Goal: Navigation & Orientation: Find specific page/section

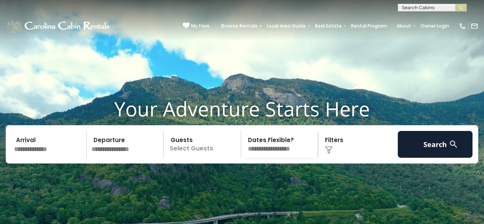
scroll to position [20, 0]
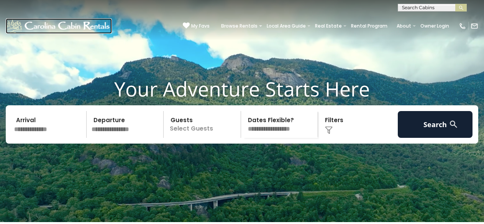
click at [35, 23] on img at bounding box center [59, 25] width 106 height 15
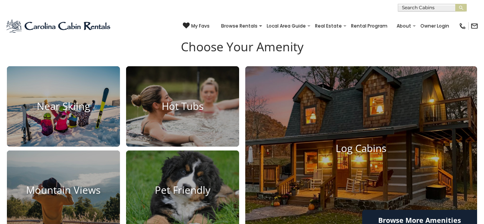
scroll to position [459, 0]
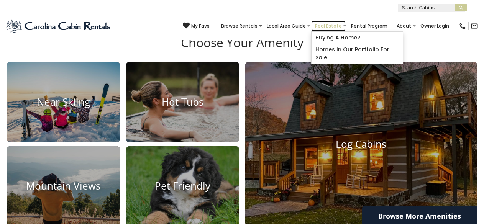
click at [320, 24] on link "Real Estate" at bounding box center [328, 26] width 34 height 11
